Goal: Task Accomplishment & Management: Manage account settings

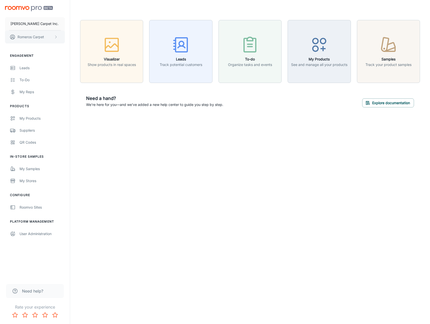
click at [37, 38] on p "Romeros Carpet" at bounding box center [31, 37] width 27 height 6
click at [84, 38] on li "User Profile" at bounding box center [78, 37] width 27 height 9
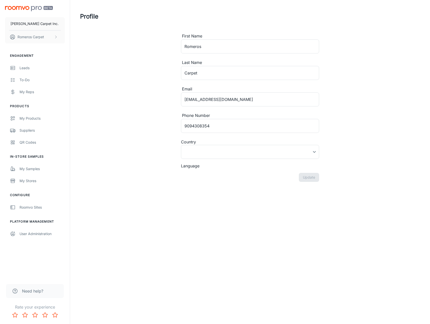
type input "United States"
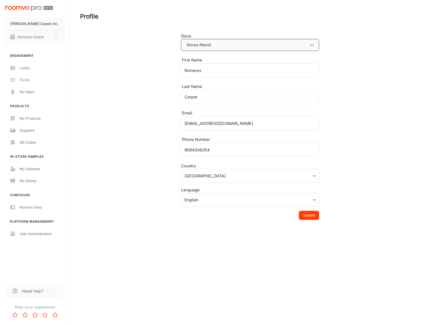
click at [270, 47] on button "Stores (None)" at bounding box center [250, 45] width 138 height 12
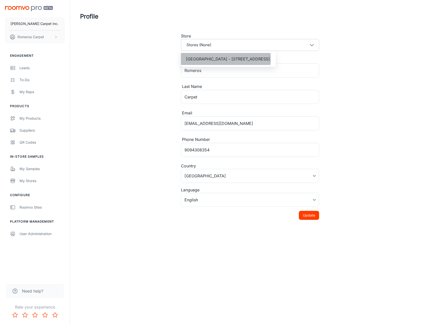
click at [225, 59] on span "Bloomington - 17781 Valley Boulevard" at bounding box center [228, 59] width 84 height 6
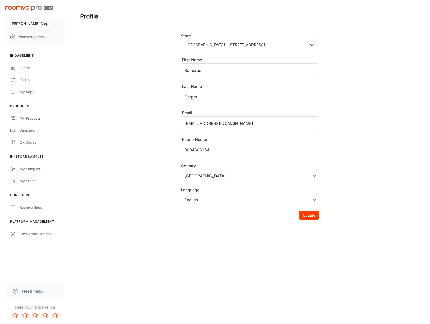
click at [141, 73] on div "Profile Store Bloomington - 17781 Valley Boulevard First Name Romeros ​ Last Na…" at bounding box center [250, 118] width 352 height 236
click at [311, 214] on button "Update" at bounding box center [309, 215] width 20 height 9
click at [37, 210] on div "Roomvo Sites" at bounding box center [42, 208] width 45 height 6
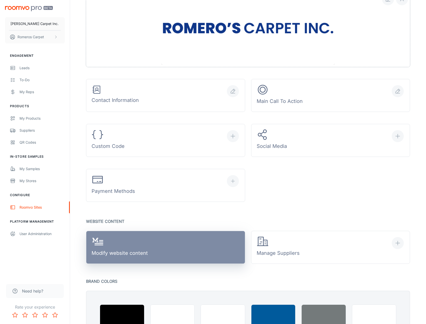
scroll to position [100, 0]
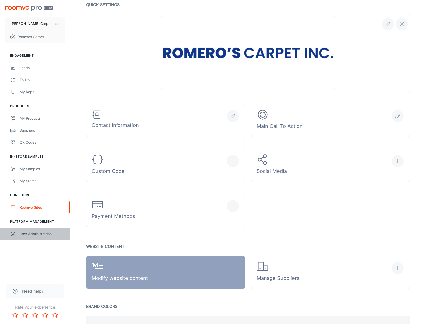
click at [27, 234] on div "User Administration" at bounding box center [42, 234] width 45 height 6
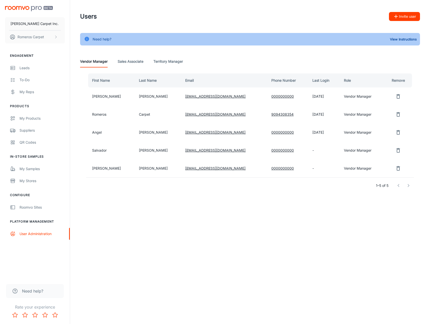
click at [397, 171] on icon "remove user" at bounding box center [398, 169] width 6 height 6
click at [382, 169] on button "Yes" at bounding box center [384, 168] width 16 height 9
click at [137, 65] on Associate "Sales Associate" at bounding box center [131, 62] width 26 height 12
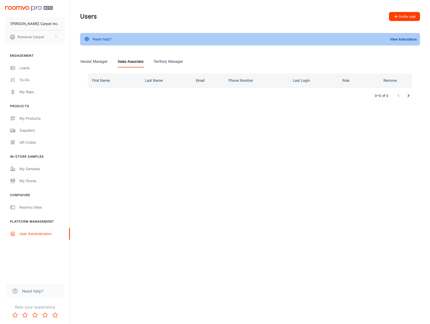
click at [176, 61] on Manager "Territory Manager" at bounding box center [168, 62] width 30 height 12
click at [125, 61] on Associate "Sales Associate" at bounding box center [131, 62] width 26 height 12
click at [100, 61] on Manager "Vendor Manager" at bounding box center [94, 62] width 28 height 12
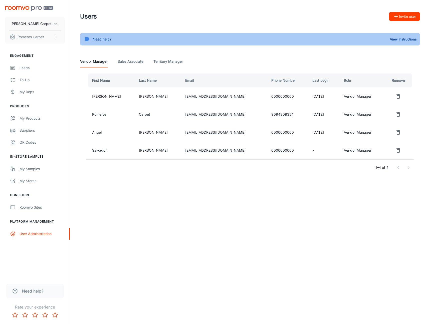
click at [185, 134] on link "RomeroCarpet.Angel@gmail.com" at bounding box center [215, 132] width 60 height 4
click at [282, 231] on div "Romero's Carpet Inc. Romeros Carpet Engagement Leads To-do My Reps Products My …" at bounding box center [215, 162] width 430 height 324
click at [290, 223] on div "Romero's Carpet Inc. Romeros Carpet Engagement Leads To-do My Reps Products My …" at bounding box center [215, 162] width 430 height 324
click at [329, 192] on div "Users Invite user Need help? View Instructions Vendor Manager Sales Associate T…" at bounding box center [250, 101] width 360 height 202
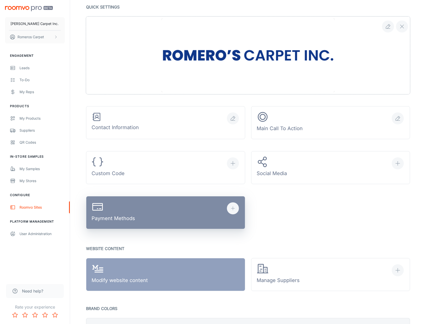
scroll to position [125, 0]
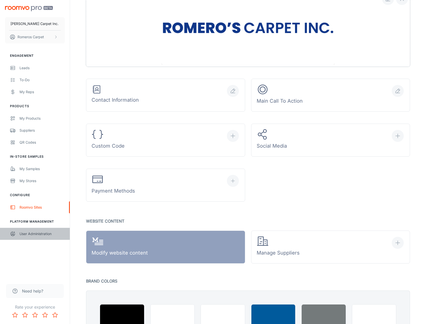
click at [21, 234] on div "User Administration" at bounding box center [42, 234] width 45 height 6
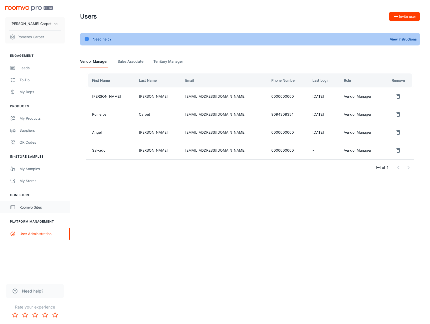
click at [35, 210] on div "Roomvo Sites" at bounding box center [42, 208] width 45 height 6
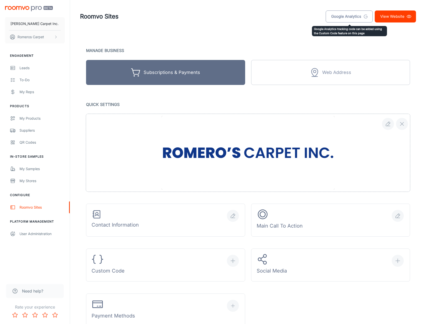
click at [346, 18] on link "Google Analytics" at bounding box center [349, 17] width 47 height 12
click at [152, 49] on p "Manage Business" at bounding box center [248, 50] width 324 height 7
click at [394, 50] on p "Manage Business" at bounding box center [248, 50] width 324 height 7
click at [179, 24] on header "Roomvo Sites Google Analytics View Website" at bounding box center [248, 16] width 348 height 33
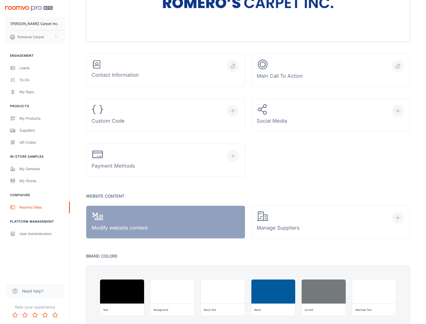
click at [35, 263] on div "Romero's Carpet Inc. Romeros Carpet Engagement Leads To-do My Reps Products My …" at bounding box center [35, 139] width 70 height 278
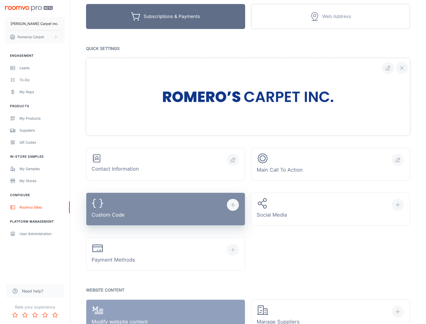
scroll to position [50, 0]
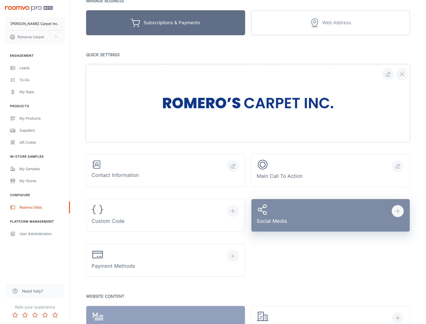
click at [328, 226] on button "Social Media" at bounding box center [330, 215] width 159 height 33
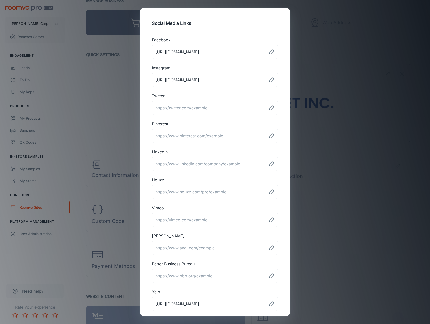
click at [328, 48] on div "Social Media Links Facebook ​ Instagram ​ Twitter ​ Pinterest ​ LinkedIn ​ Houz…" at bounding box center [215, 162] width 430 height 324
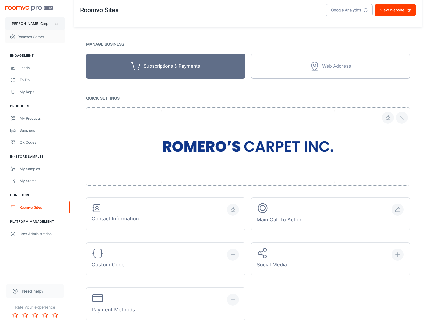
scroll to position [0, 0]
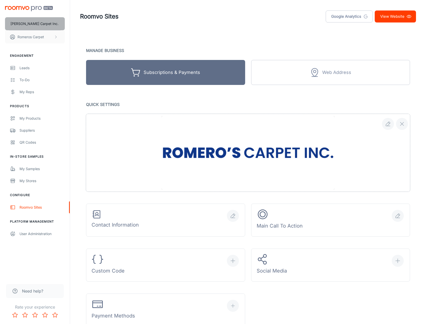
click at [42, 24] on p "[PERSON_NAME] Carpet Inc." at bounding box center [35, 24] width 48 height 6
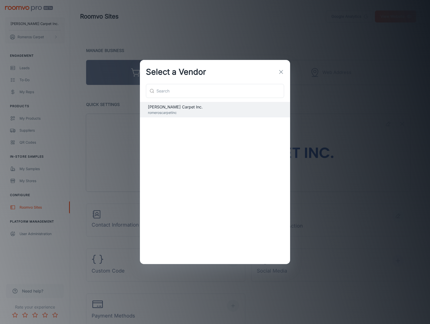
click at [274, 71] on div "Select a Vendor" at bounding box center [215, 72] width 150 height 24
click at [277, 72] on button "button" at bounding box center [281, 72] width 10 height 10
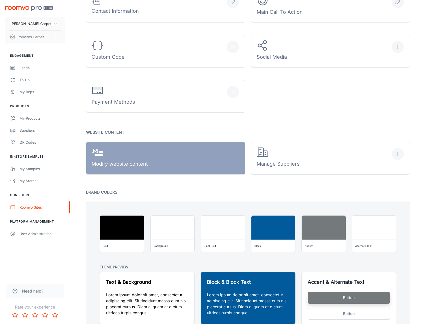
scroll to position [250, 0]
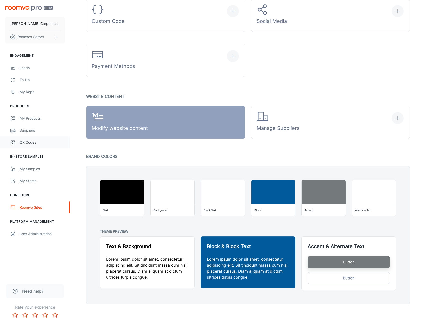
click at [35, 140] on div "QR Codes" at bounding box center [42, 143] width 45 height 6
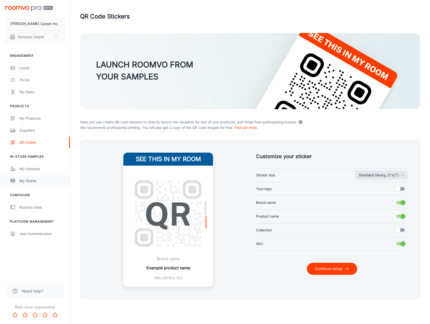
click at [34, 184] on link "My Stores" at bounding box center [35, 181] width 70 height 12
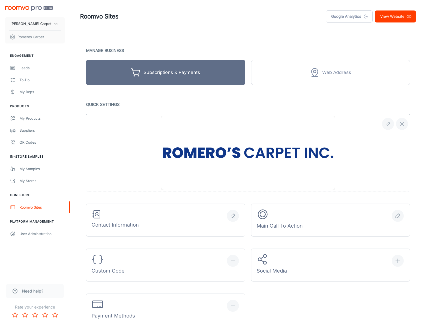
click at [292, 20] on div "Roomvo Sites Google Analytics View Website" at bounding box center [248, 16] width 336 height 13
drag, startPoint x: 275, startPoint y: 39, endPoint x: 280, endPoint y: 37, distance: 5.6
click at [276, 37] on div "Roomvo Sites Google Analytics View Website Manage Business Subscriptions & Paym…" at bounding box center [248, 277] width 348 height 554
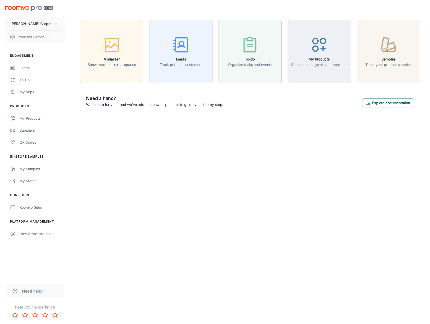
click at [224, 149] on div "Romero's Carpet Inc. Romeros Carpet Engagement Leads To-do My Reps Products My …" at bounding box center [215, 162] width 430 height 324
click at [213, 226] on div "Romero's Carpet Inc. Romeros Carpet Engagement Leads To-do My Reps Products My …" at bounding box center [215, 162] width 430 height 324
click at [42, 209] on div "Roomvo Sites" at bounding box center [42, 208] width 45 height 6
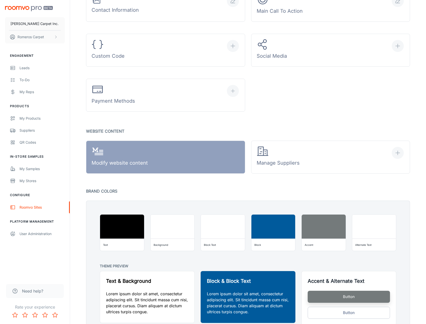
scroll to position [250, 0]
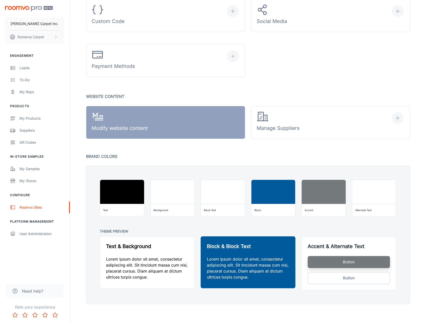
click at [113, 269] on p "Lorem ipsum dolor sit amet, consectetur adipiscing elit. Sit tincidunt massa cu…" at bounding box center [147, 268] width 82 height 24
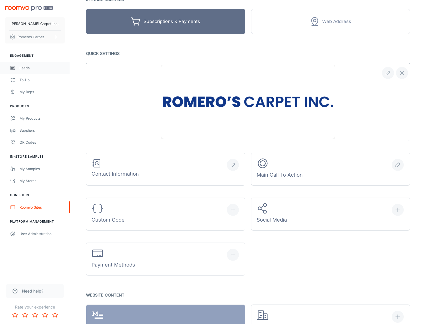
scroll to position [25, 0]
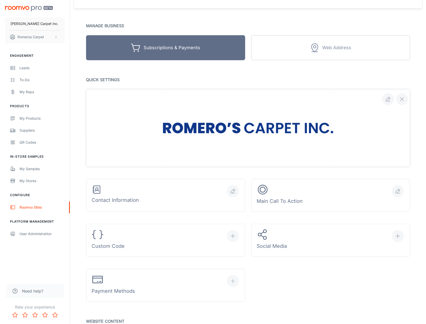
click at [34, 6] on img "scrollable content" at bounding box center [29, 8] width 48 height 5
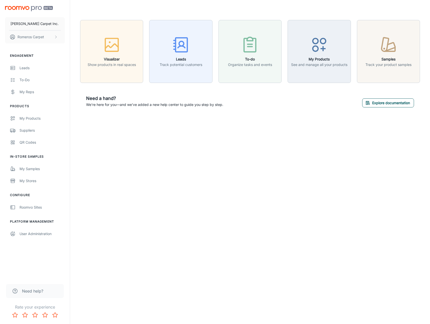
click at [384, 104] on button "Explore documentation" at bounding box center [388, 103] width 52 height 9
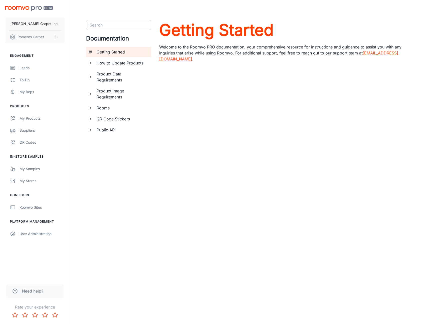
click at [118, 28] on input "Search" at bounding box center [115, 25] width 54 height 7
type input "dns"
click at [146, 201] on div "Search Search Documentation Getting Started How to Update Products Product Data…" at bounding box center [250, 113] width 360 height 227
click at [55, 35] on button "Romeros Carpet" at bounding box center [35, 37] width 60 height 13
click at [57, 39] on div at bounding box center [215, 162] width 430 height 324
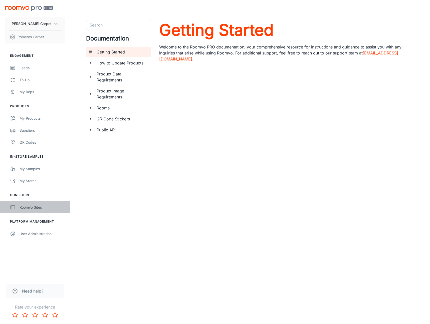
click at [35, 207] on div "Roomvo Sites" at bounding box center [42, 208] width 45 height 6
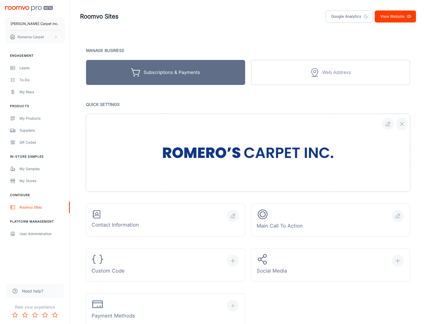
drag, startPoint x: 417, startPoint y: 0, endPoint x: 304, endPoint y: 55, distance: 125.0
click at [304, 55] on div "Web Address" at bounding box center [327, 69] width 165 height 31
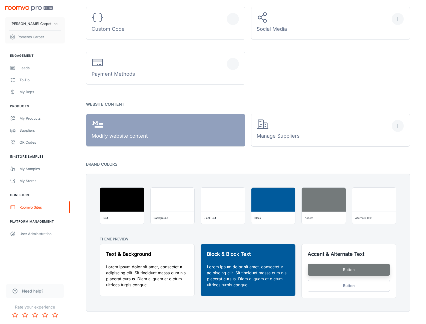
scroll to position [250, 0]
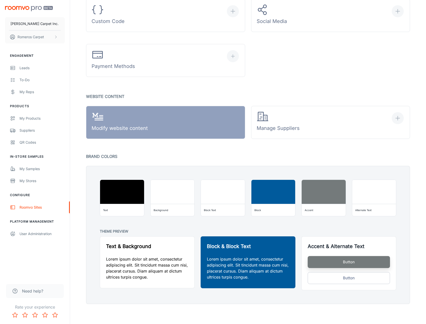
click at [32, 292] on span "Need help?" at bounding box center [32, 291] width 21 height 6
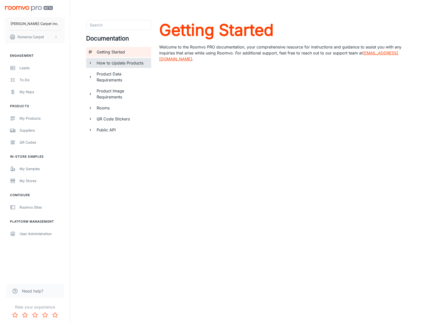
click at [113, 62] on h6 "How to Update Products" at bounding box center [122, 63] width 51 height 6
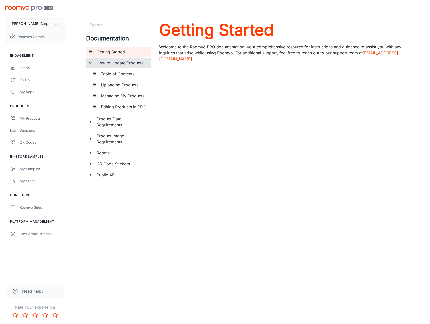
click at [111, 121] on h6 "Product Data Requirements" at bounding box center [122, 122] width 51 height 12
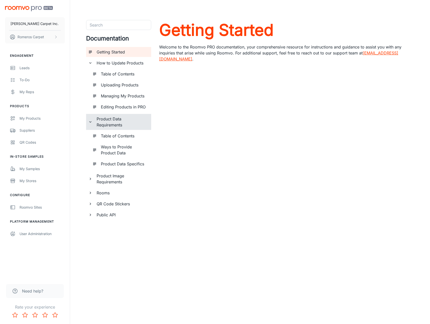
click at [114, 183] on h6 "Product Image Requirements" at bounding box center [122, 179] width 51 height 12
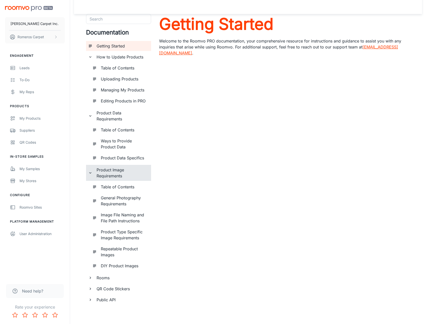
scroll to position [8, 0]
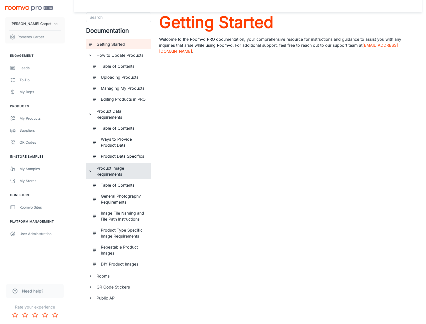
click at [108, 278] on h6 "Rooms" at bounding box center [122, 276] width 51 height 6
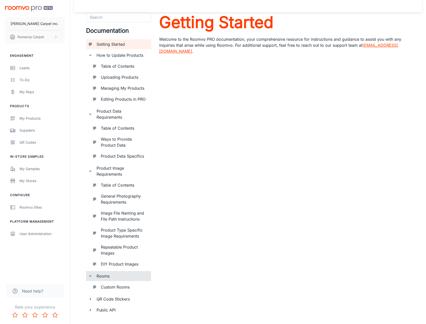
scroll to position [20, 0]
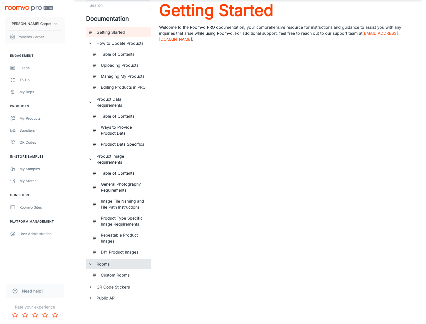
click at [97, 296] on h6 "Public API" at bounding box center [122, 298] width 51 height 6
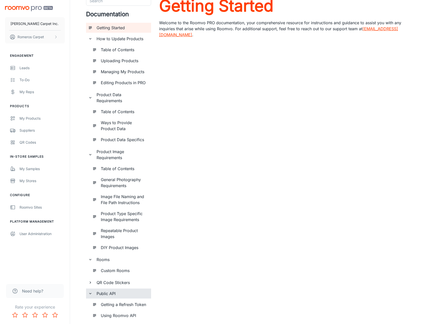
scroll to position [43, 0]
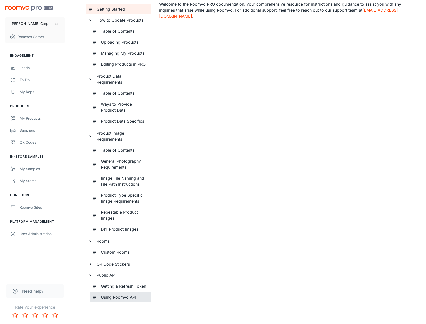
click at [95, 300] on div "Using Roomvo API" at bounding box center [120, 297] width 61 height 10
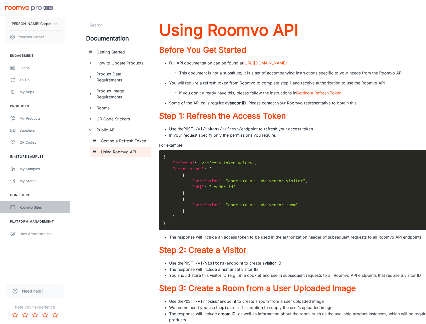
click at [33, 209] on div "Roomvo Sites" at bounding box center [42, 208] width 45 height 6
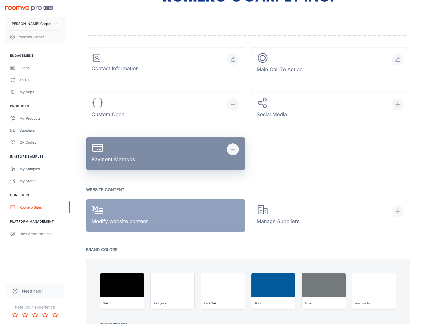
scroll to position [150, 0]
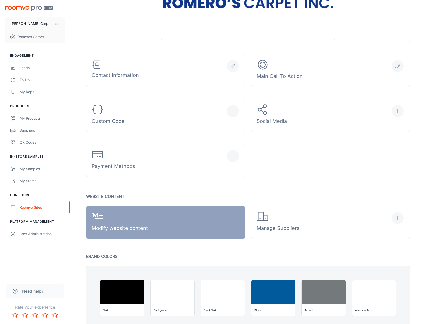
click at [172, 132] on div "Payment Methods" at bounding box center [162, 154] width 165 height 45
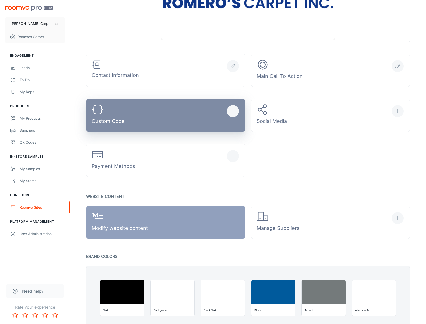
click at [172, 123] on button "Custom Code" at bounding box center [165, 115] width 159 height 33
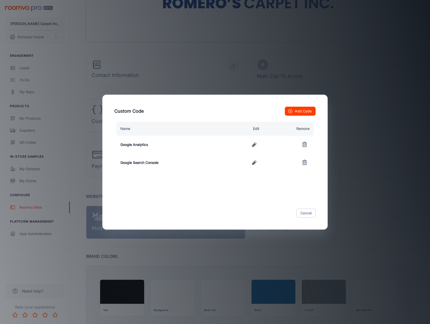
click at [296, 115] on button "Add Code" at bounding box center [300, 111] width 31 height 9
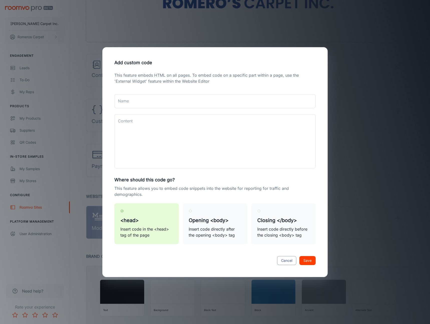
click at [288, 262] on button "Cancel" at bounding box center [286, 260] width 19 height 9
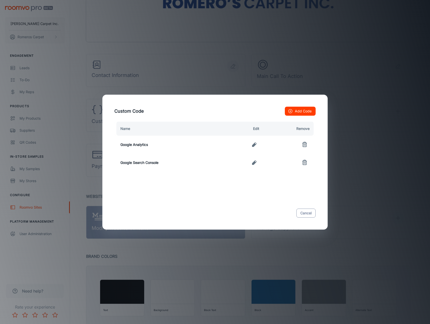
click at [308, 216] on button "Cancel" at bounding box center [305, 213] width 19 height 9
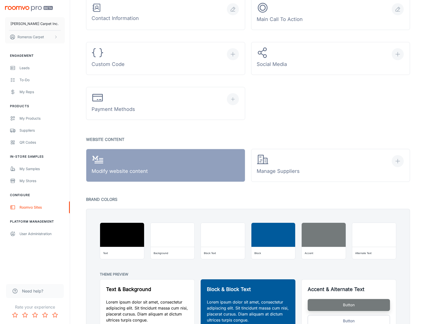
scroll to position [250, 0]
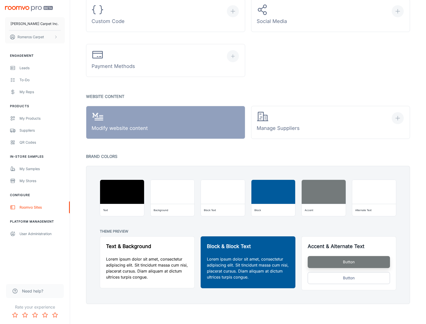
click at [29, 292] on span "Need help?" at bounding box center [32, 291] width 21 height 6
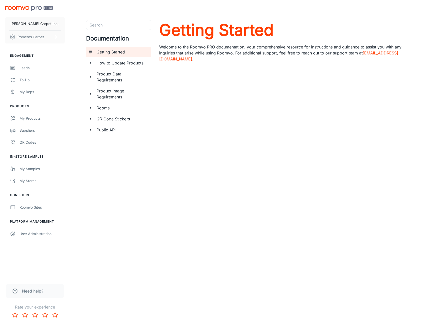
click at [383, 52] on link "[EMAIL_ADDRESS][DOMAIN_NAME]" at bounding box center [278, 56] width 239 height 11
click at [295, 244] on div "[PERSON_NAME] Carpet Inc. Romeros Carpet Engagement Leads To-do My Reps Product…" at bounding box center [215, 162] width 430 height 324
click at [405, 9] on header at bounding box center [250, 10] width 352 height 20
click at [182, 8] on header at bounding box center [250, 10] width 352 height 20
drag, startPoint x: 342, startPoint y: 10, endPoint x: 342, endPoint y: 14, distance: 3.8
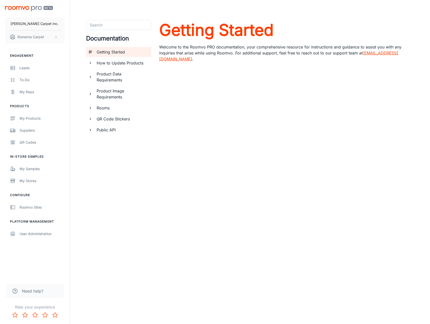
click at [341, 11] on header at bounding box center [250, 10] width 352 height 20
click at [217, 234] on div "[PERSON_NAME] Carpet Inc. Romeros Carpet Engagement Leads To-do My Reps Product…" at bounding box center [215, 162] width 430 height 324
